Goal: Information Seeking & Learning: Learn about a topic

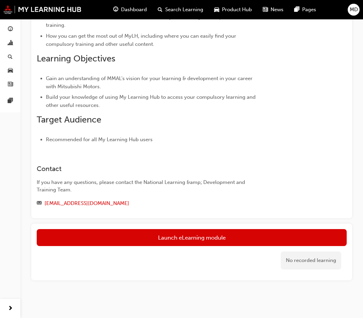
scroll to position [123, 0]
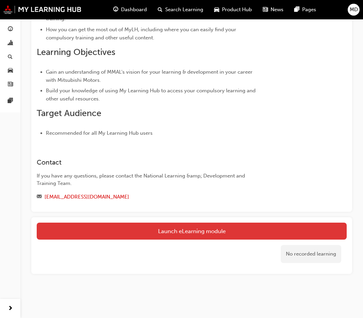
click at [184, 229] on link "Launch eLearning module" at bounding box center [192, 231] width 310 height 17
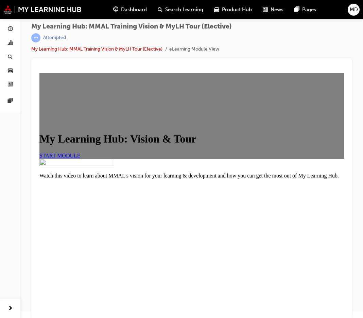
scroll to position [9, 0]
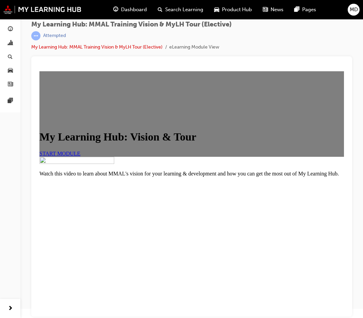
click at [81, 151] on span "START MODULE" at bounding box center [59, 154] width 41 height 6
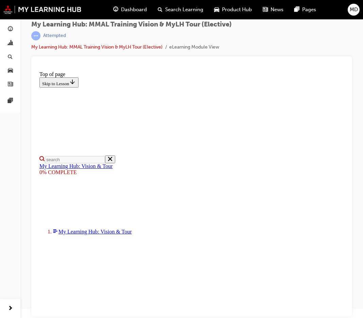
scroll to position [36, 0]
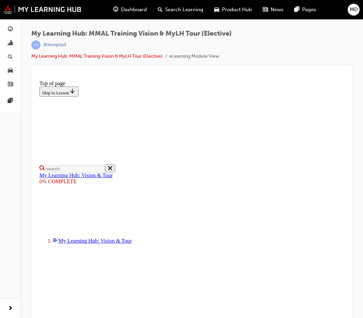
scroll to position [69, 0]
drag, startPoint x: 346, startPoint y: 179, endPoint x: 384, endPoint y: 281, distance: 109.4
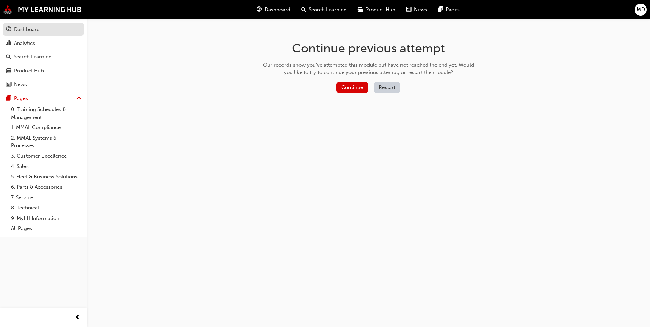
click at [26, 27] on div "Dashboard" at bounding box center [27, 29] width 26 height 8
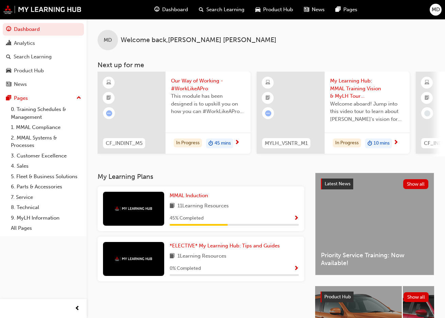
click at [297, 219] on span "Show Progress" at bounding box center [296, 219] width 5 height 6
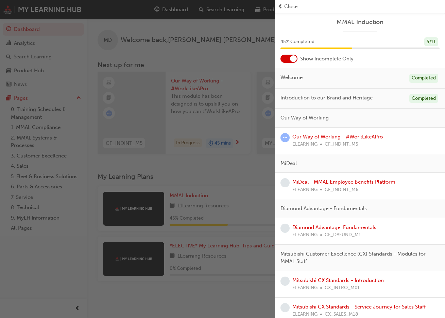
click at [296, 136] on link "Our Way of Working - #WorkLikeAPro" at bounding box center [337, 137] width 90 height 6
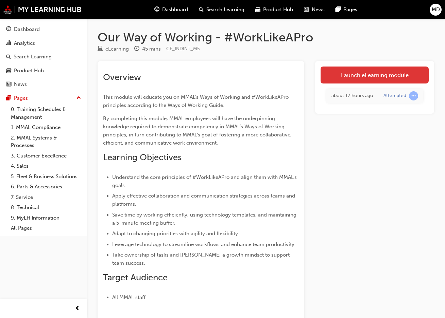
click at [349, 73] on link "Launch eLearning module" at bounding box center [374, 75] width 108 height 17
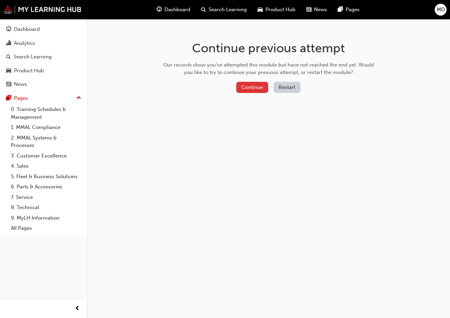
click at [255, 89] on button "Continue" at bounding box center [252, 87] width 32 height 11
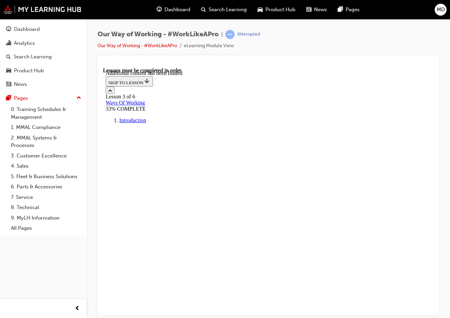
scroll to position [2805, 0]
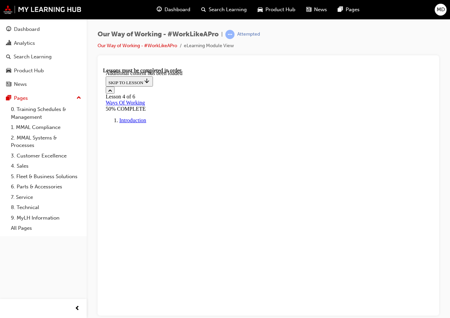
scroll to position [2124, 0]
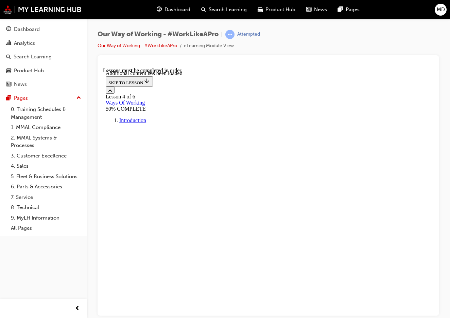
scroll to position [3910, 0]
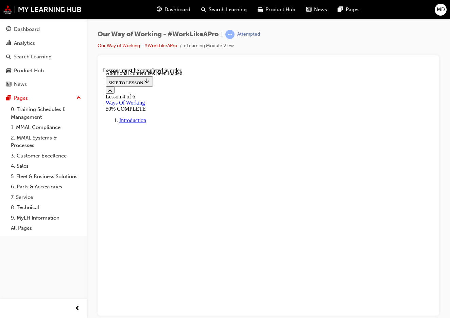
scroll to position [5071, 0]
